Goal: Task Accomplishment & Management: Use online tool/utility

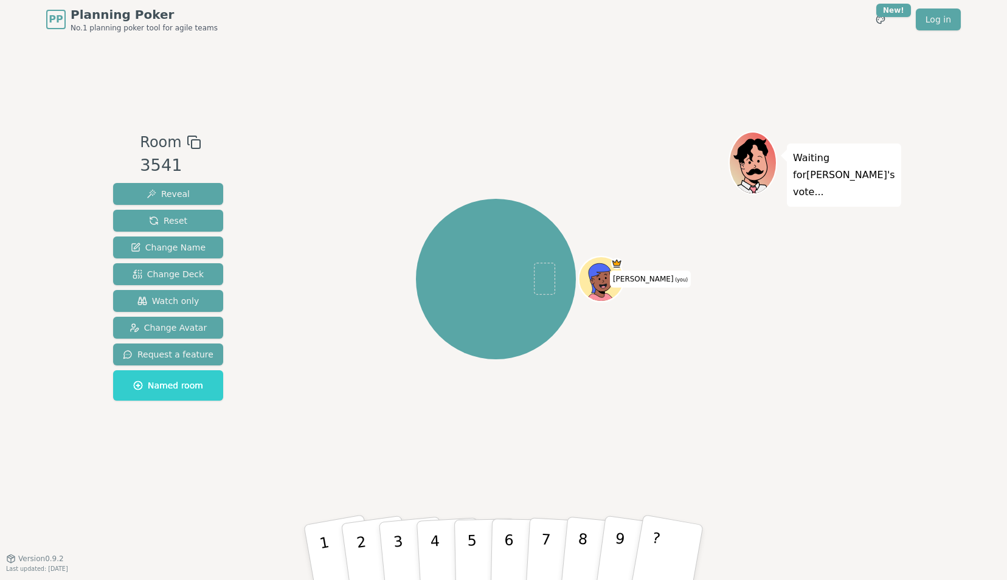
click at [187, 139] on icon at bounding box center [194, 142] width 15 height 15
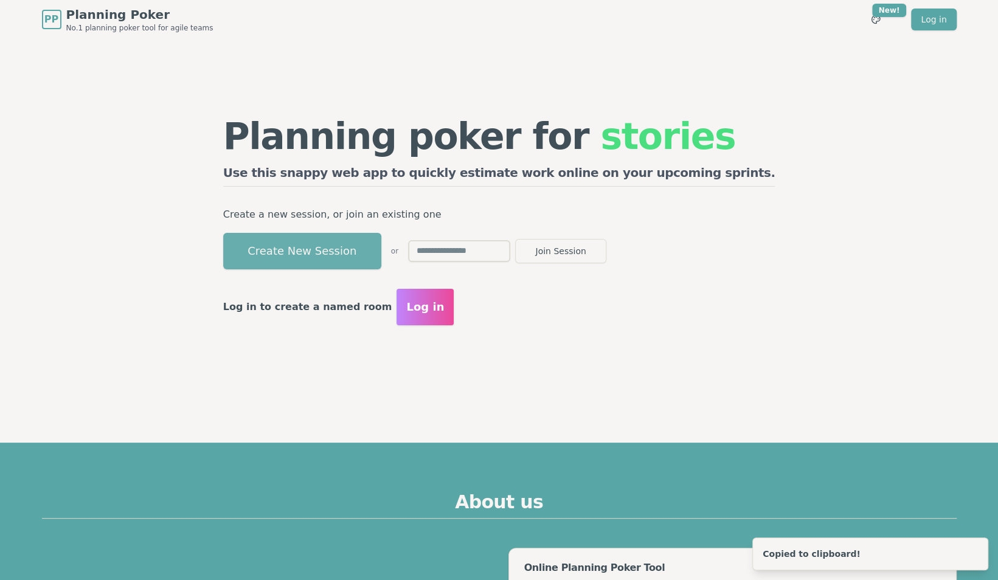
click at [377, 257] on button "Create New Session" at bounding box center [302, 251] width 158 height 36
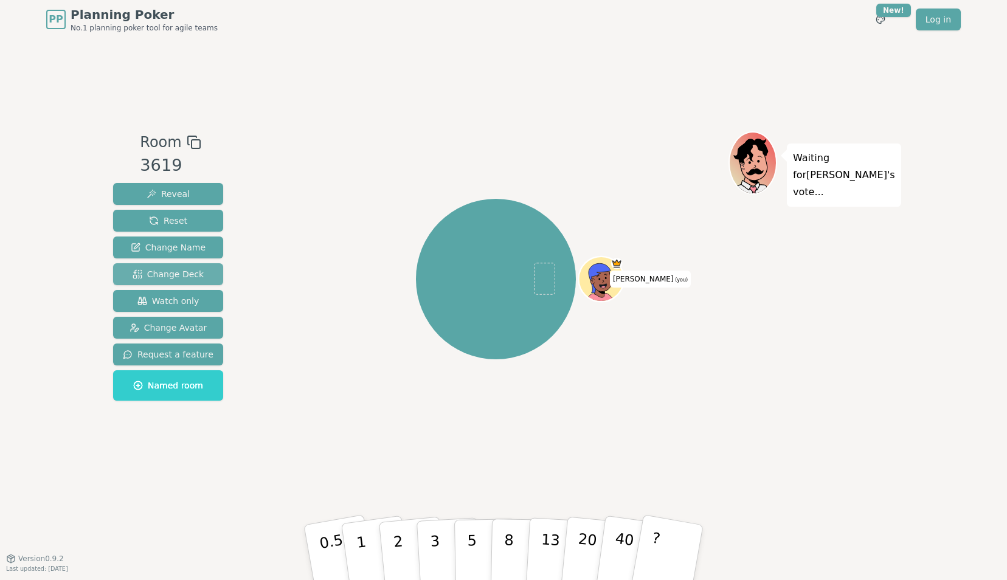
click at [177, 273] on span "Change Deck" at bounding box center [168, 274] width 71 height 12
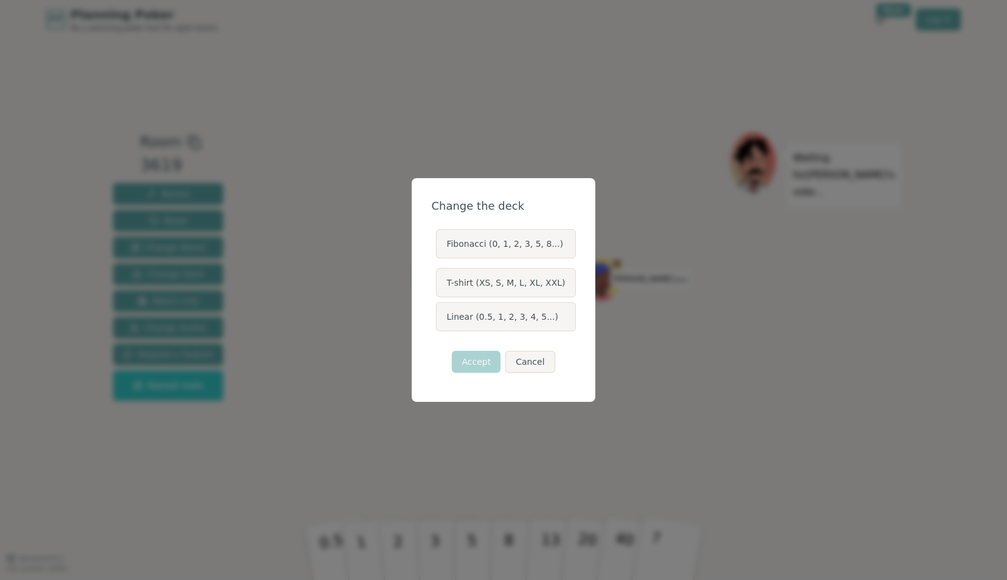
click at [484, 325] on label "Linear (0.5, 1, 2, 3, 4, 5...)" at bounding box center [505, 316] width 139 height 29
click at [440, 322] on button "Linear (0.5, 1, 2, 3, 4, 5...)" at bounding box center [436, 317] width 10 height 10
click at [482, 363] on button "Accept" at bounding box center [476, 362] width 49 height 22
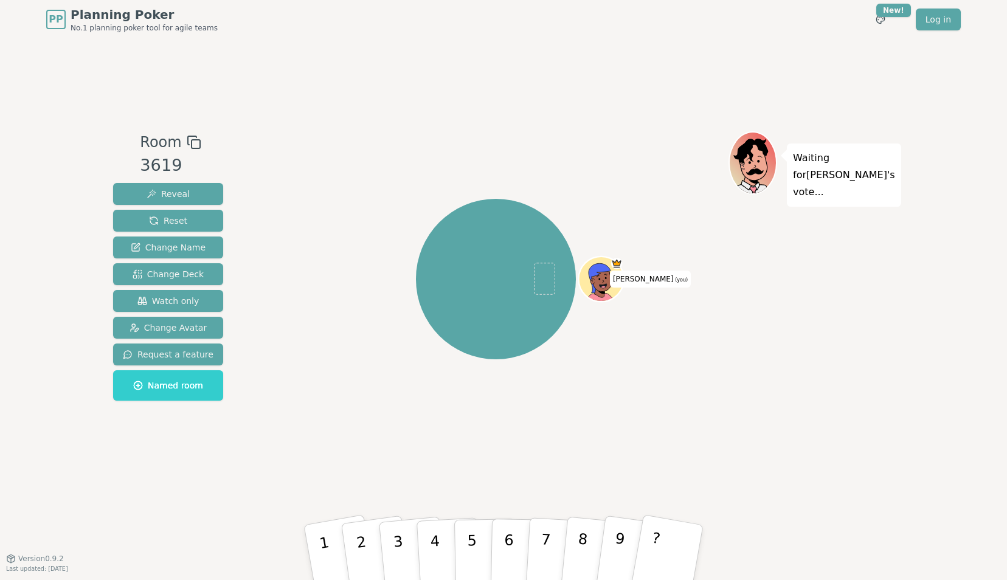
click at [190, 141] on icon at bounding box center [194, 142] width 15 height 15
